Goal: Find specific page/section

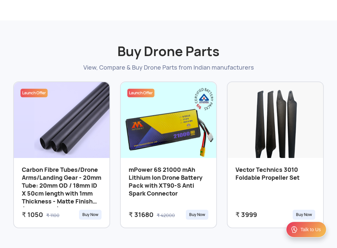
scroll to position [3481, 0]
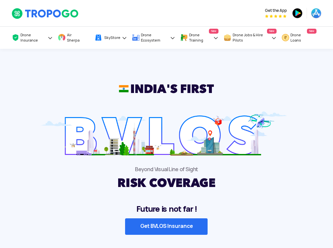
scroll to position [1437, 0]
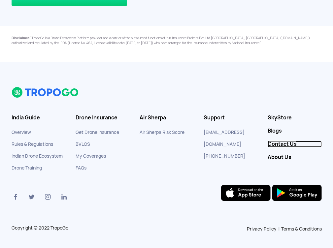
click at [286, 144] on link "Contact Us" at bounding box center [295, 144] width 54 height 7
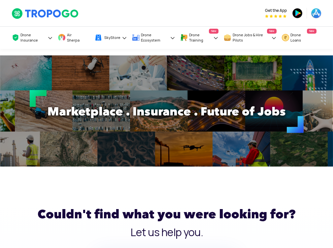
scroll to position [640, 0]
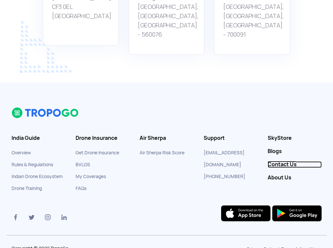
click at [286, 162] on link "Contact Us" at bounding box center [295, 165] width 54 height 7
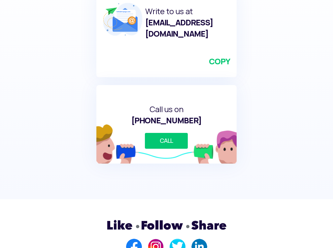
scroll to position [640, 0]
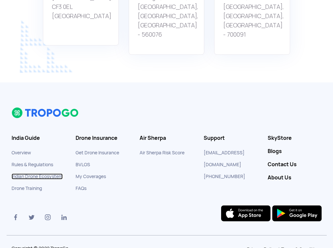
click at [12, 174] on link "Indian Drone Ecosystem" at bounding box center [37, 177] width 51 height 6
